Goal: Information Seeking & Learning: Learn about a topic

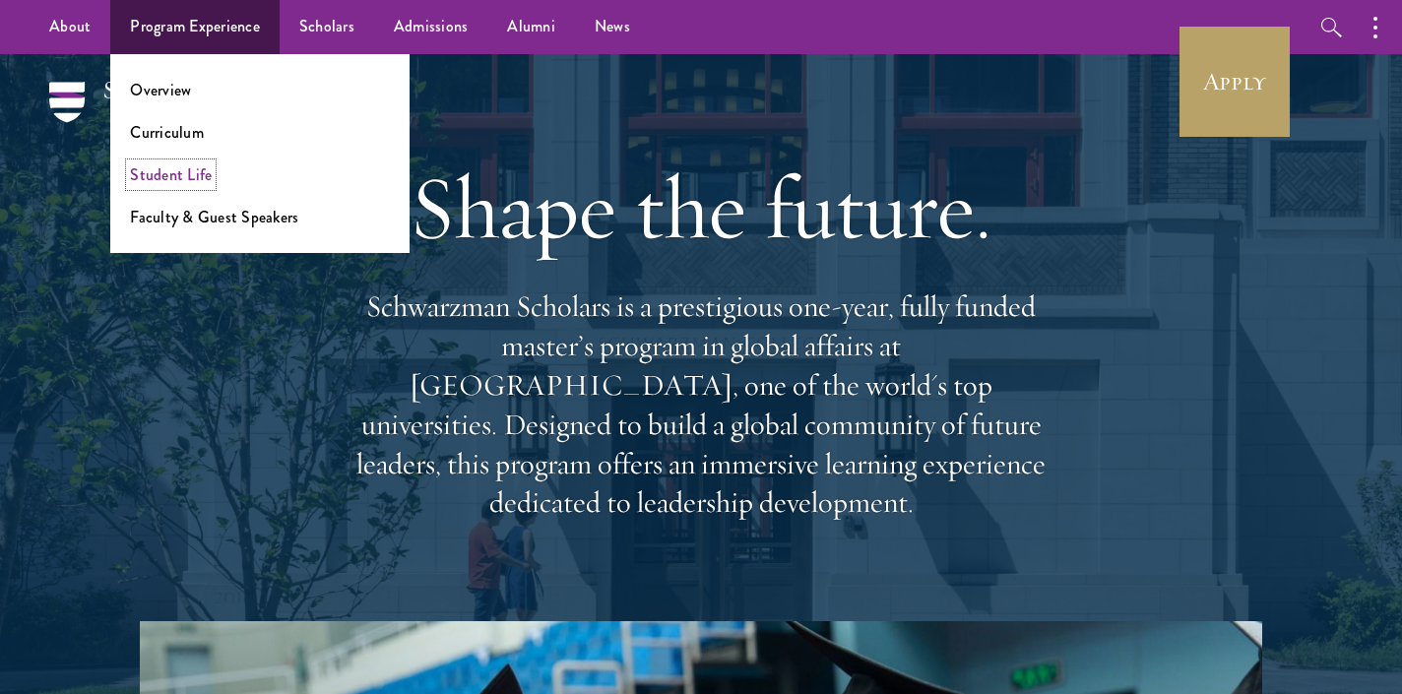
click at [171, 175] on link "Student Life" at bounding box center [171, 174] width 82 height 23
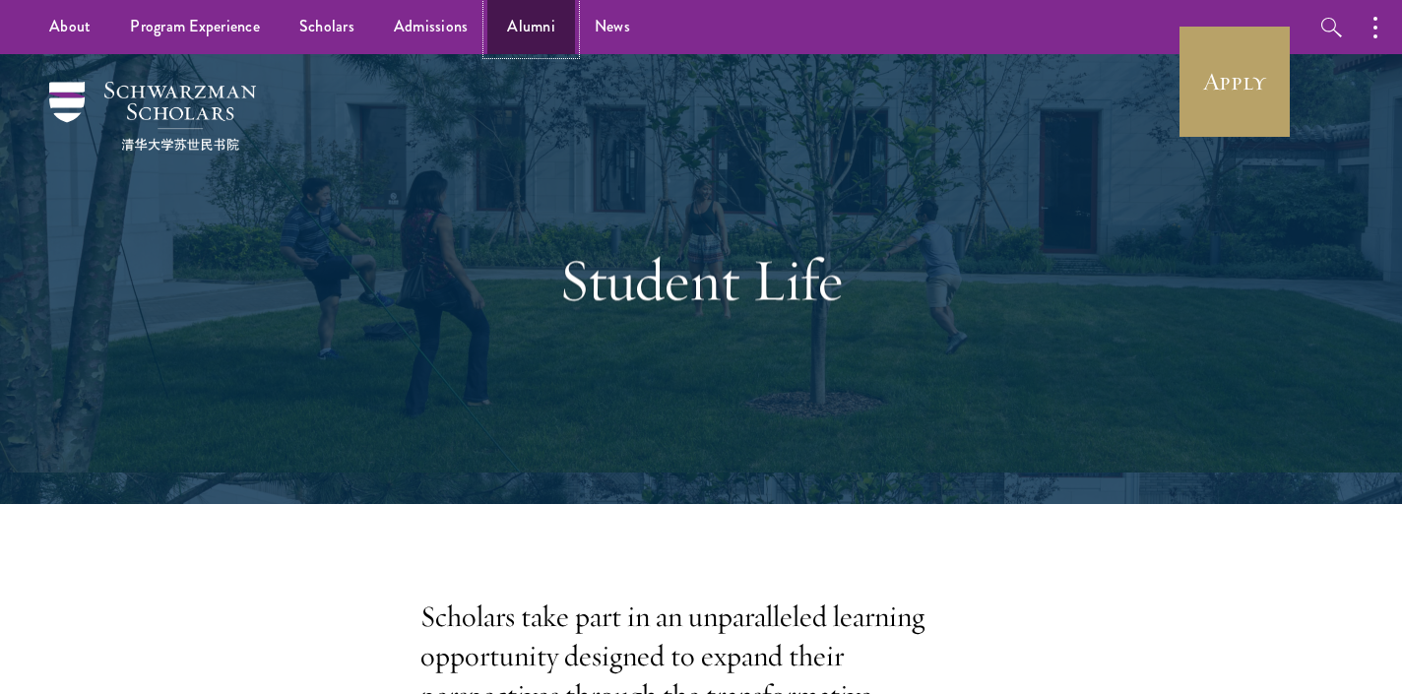
click at [535, 21] on link "Alumni" at bounding box center [531, 27] width 88 height 54
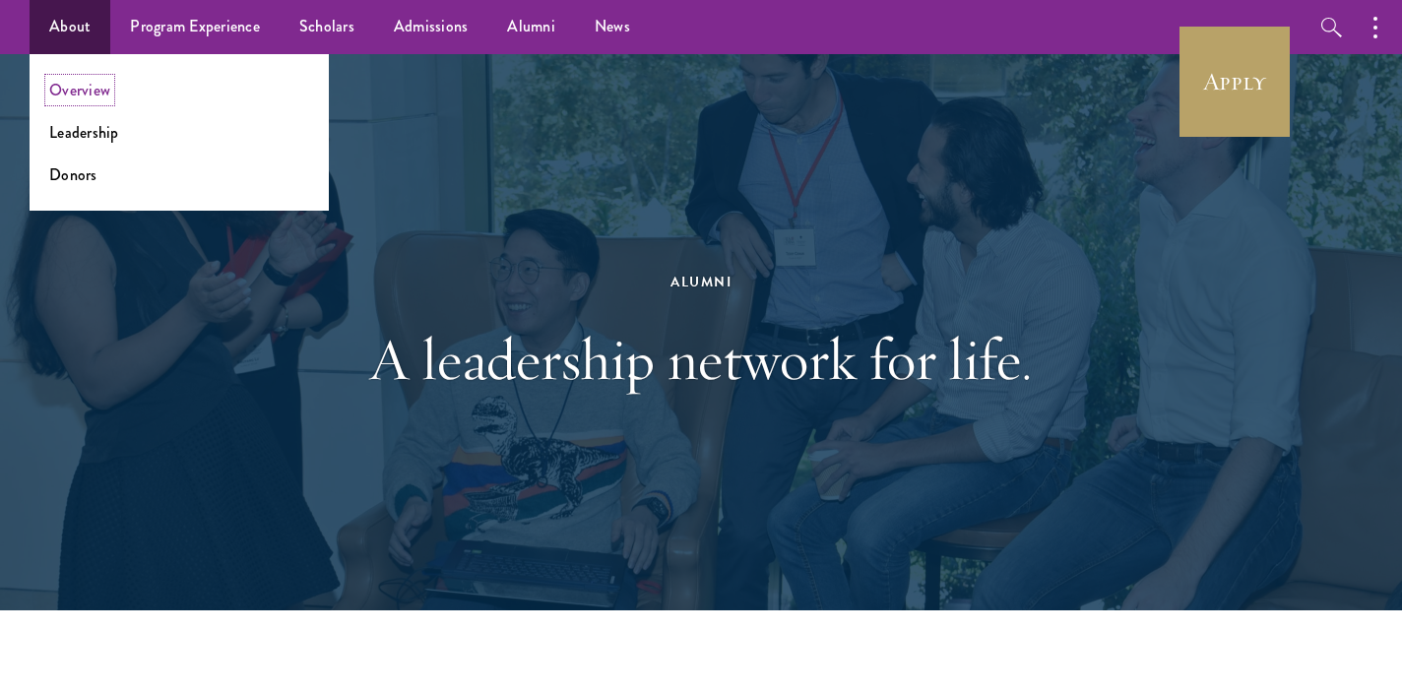
click at [93, 87] on link "Overview" at bounding box center [79, 90] width 61 height 23
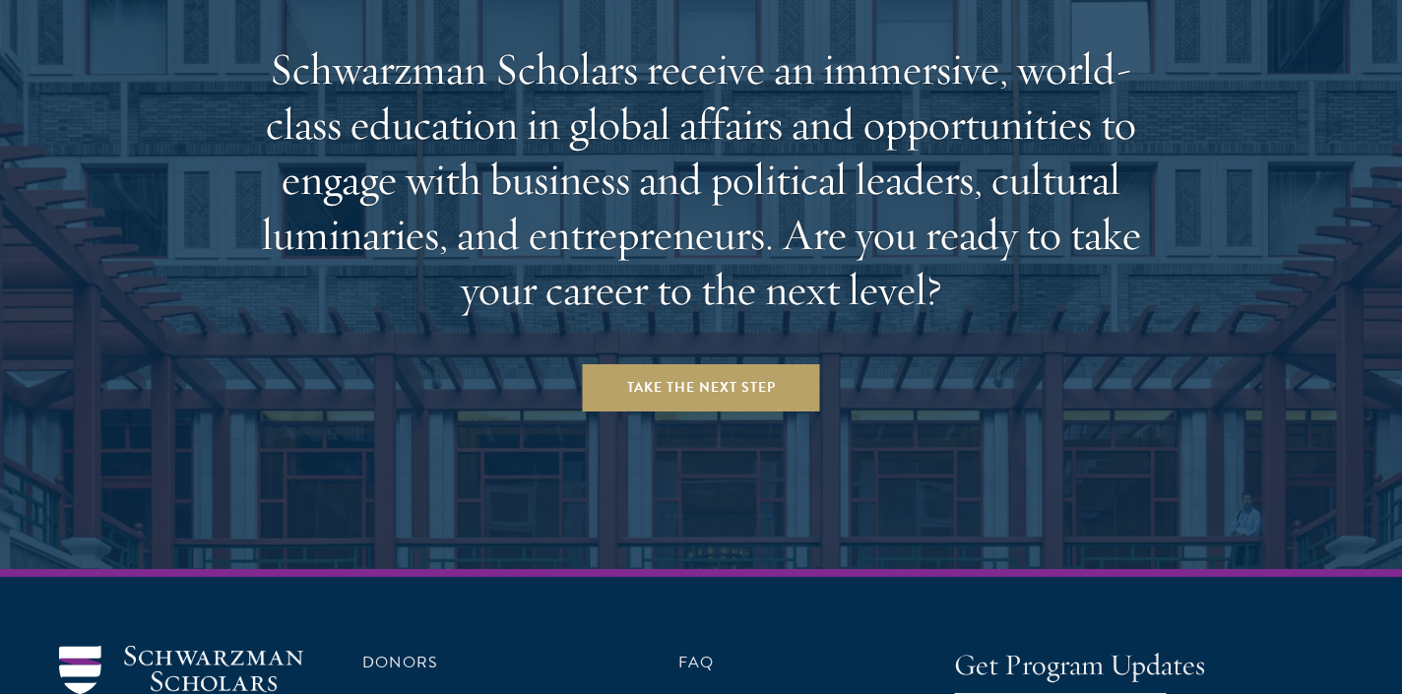
scroll to position [8266, 0]
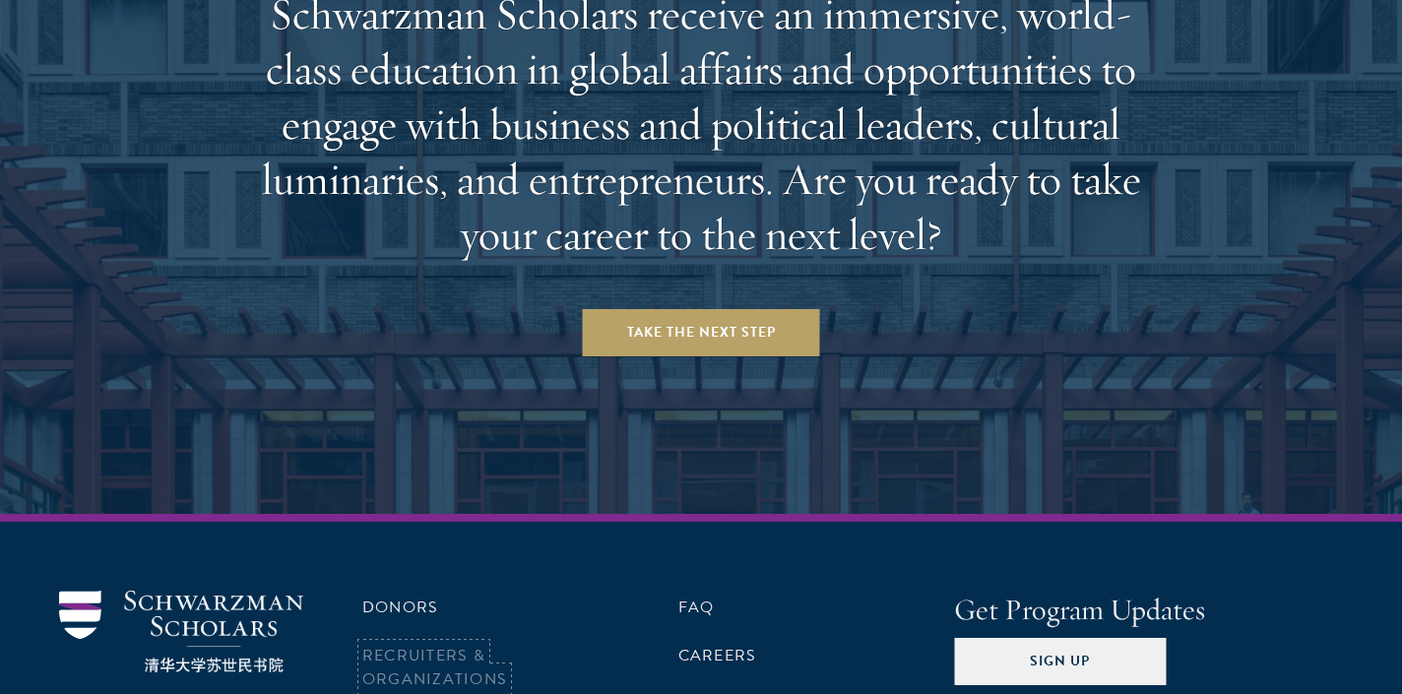
click at [430, 644] on link "Recruiters & Organizations" at bounding box center [434, 667] width 145 height 47
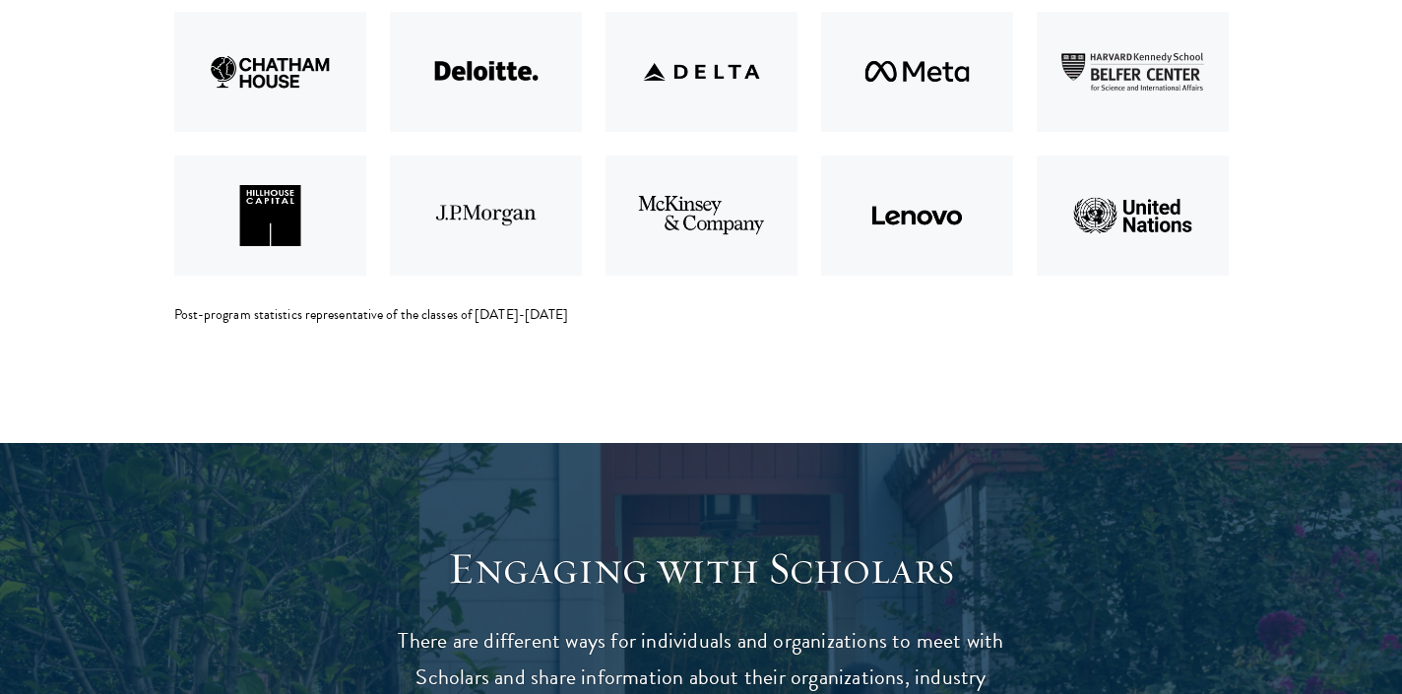
scroll to position [4585, 0]
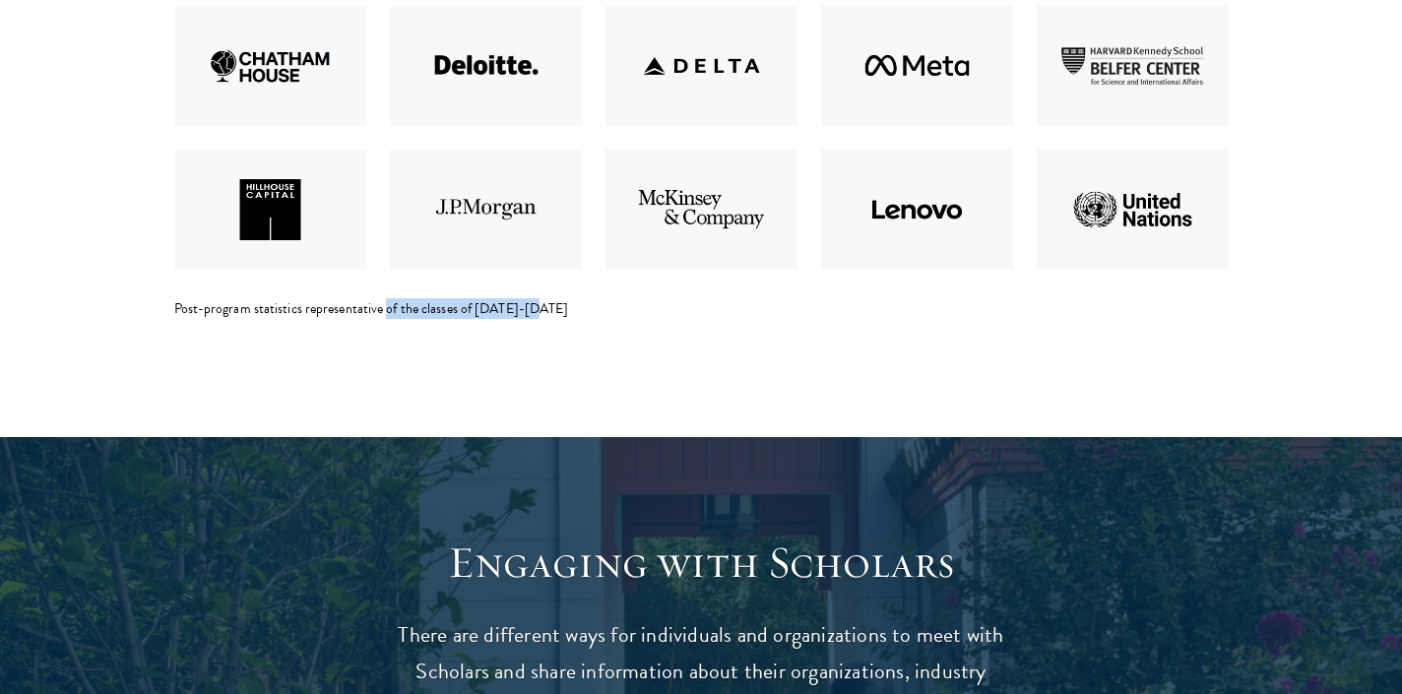
drag, startPoint x: 384, startPoint y: 312, endPoint x: 555, endPoint y: 318, distance: 171.4
click at [555, 318] on div "Post-program statistics representative of the classes of 2017-2018" at bounding box center [701, 309] width 1054 height 20
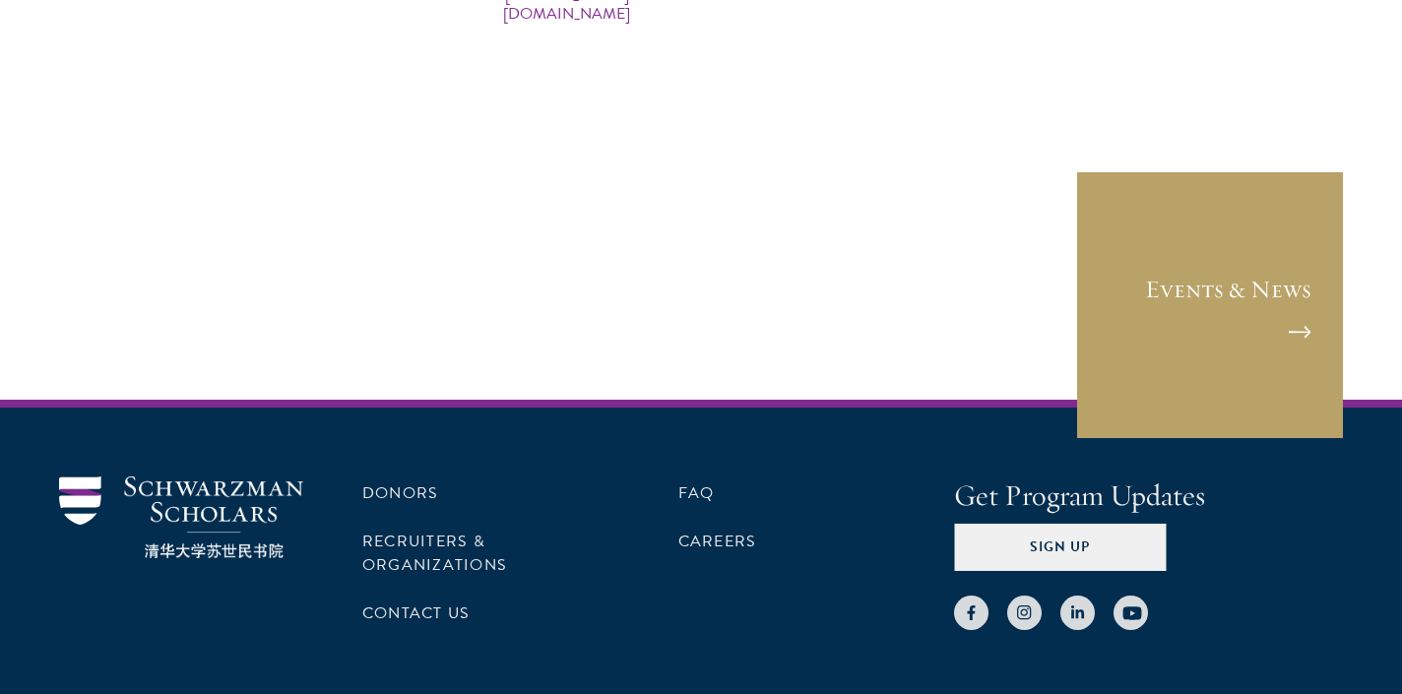
scroll to position [9958, 0]
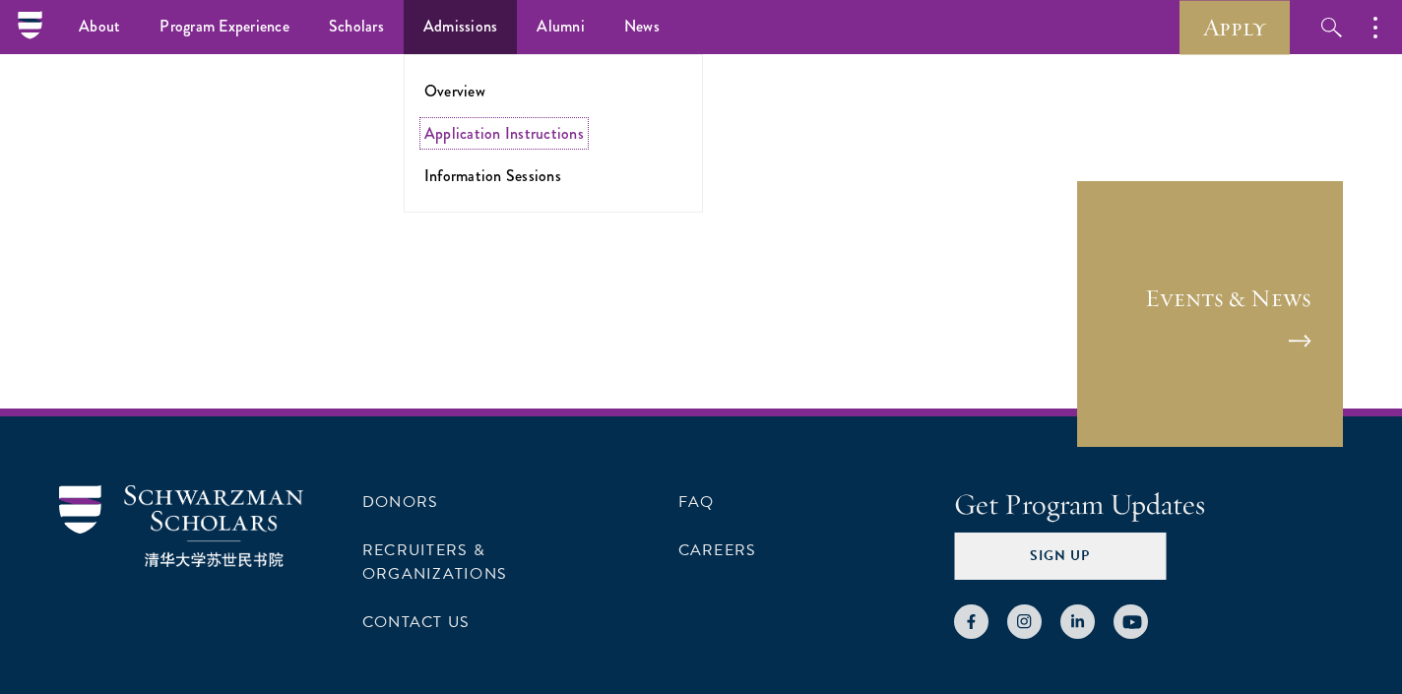
click at [451, 139] on link "Application Instructions" at bounding box center [503, 133] width 159 height 23
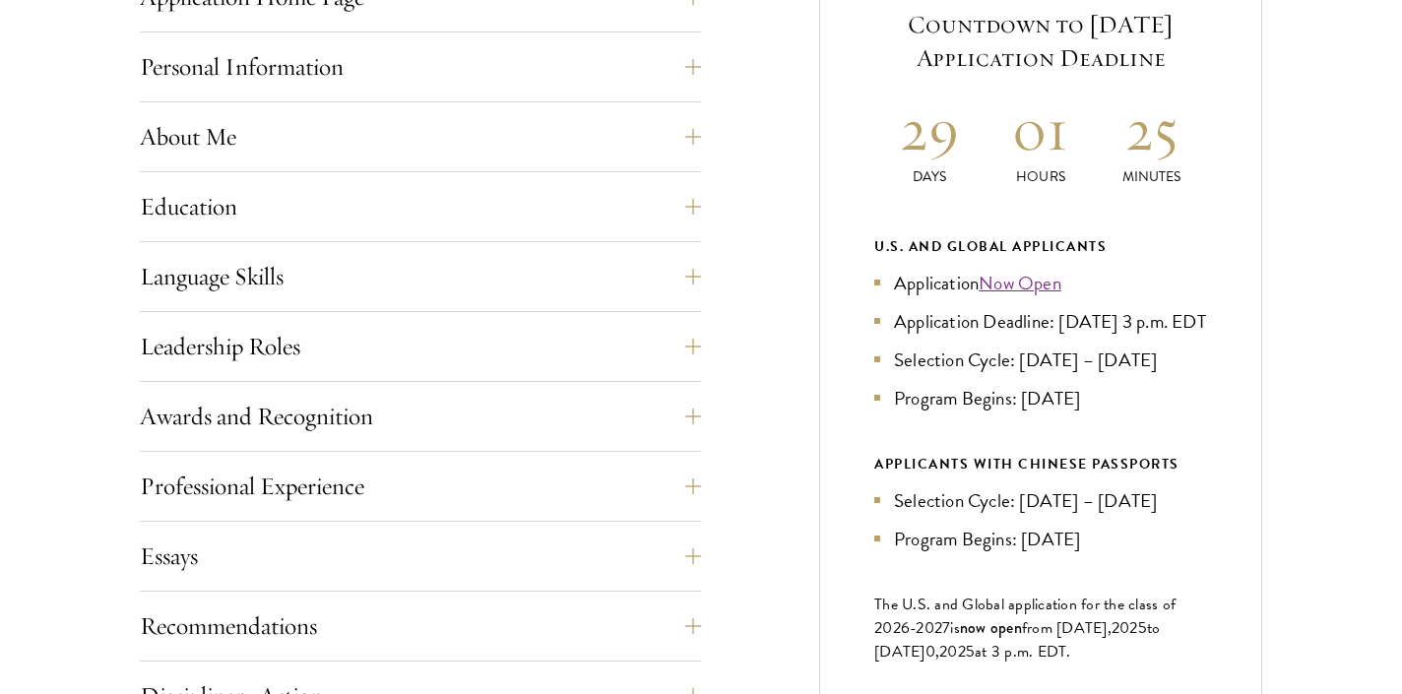
scroll to position [891, 0]
